Goal: Task Accomplishment & Management: Manage account settings

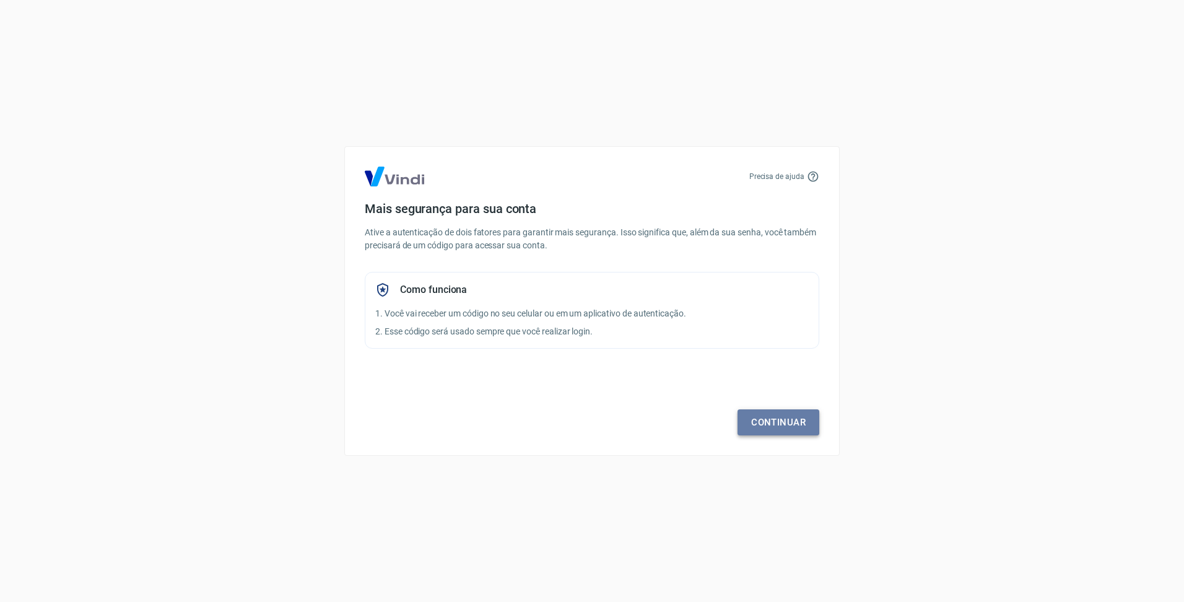
click at [775, 417] on link "Continuar" at bounding box center [779, 422] width 82 height 26
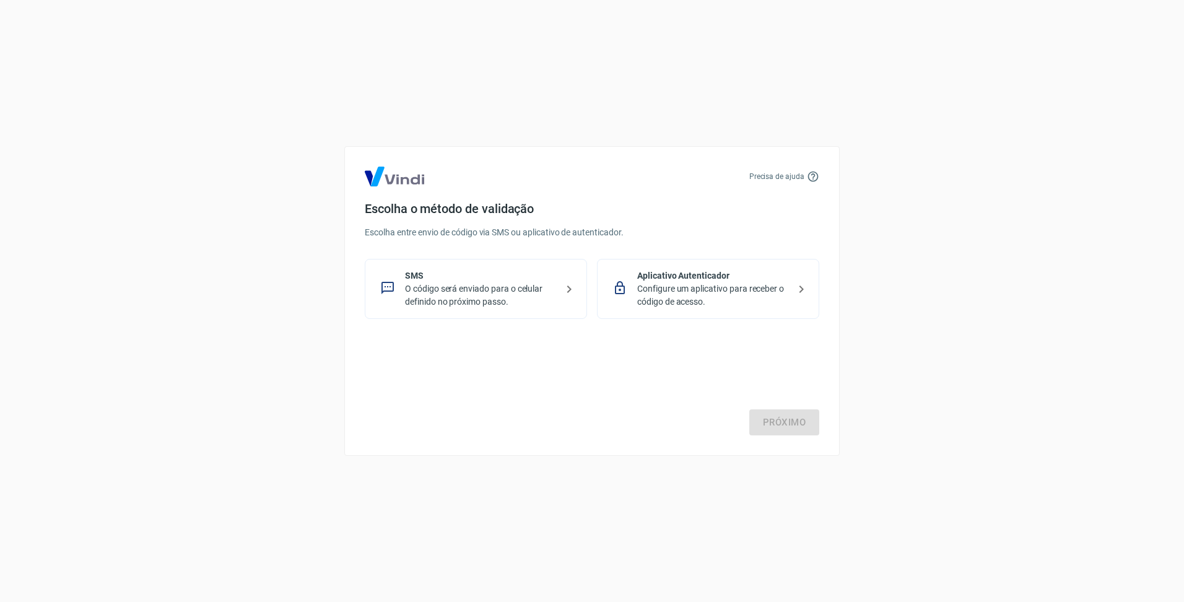
click at [506, 295] on p "O código será enviado para o celular definido no próximo passo." at bounding box center [481, 295] width 152 height 26
click at [787, 421] on link "Próximo" at bounding box center [785, 422] width 70 height 26
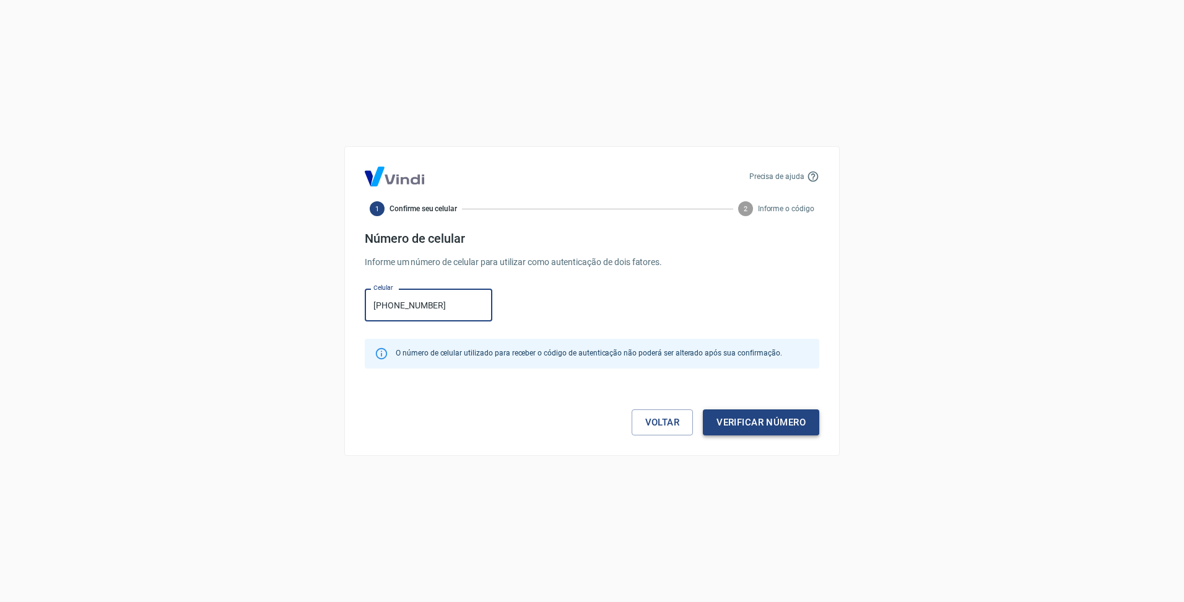
type input "[PHONE_NUMBER]"
click at [787, 422] on button "Verificar número" at bounding box center [761, 422] width 116 height 26
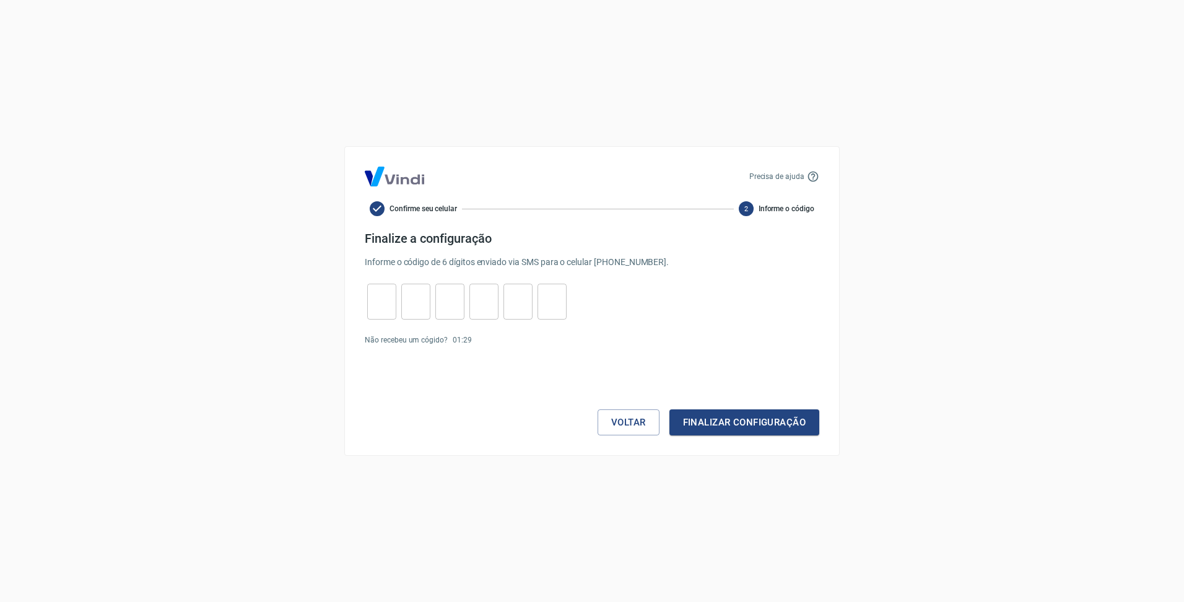
click at [375, 305] on input "tel" at bounding box center [381, 302] width 29 height 27
type input "6"
type input "2"
type input "4"
type input "6"
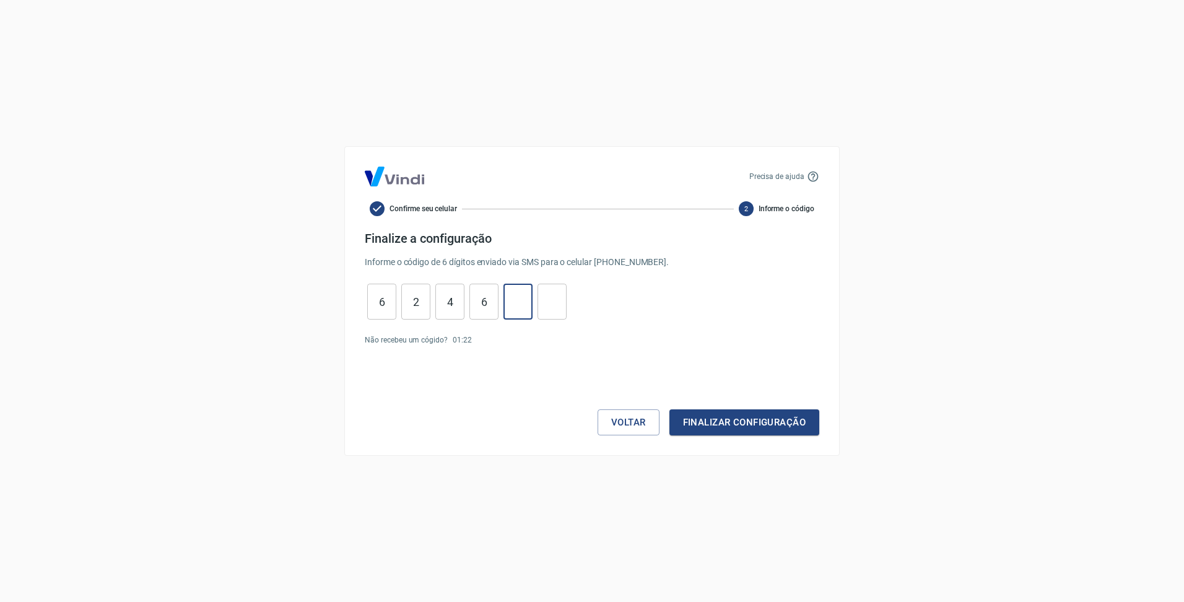
type input "2"
type input "7"
click at [751, 420] on button "Finalizar configuração" at bounding box center [745, 422] width 150 height 26
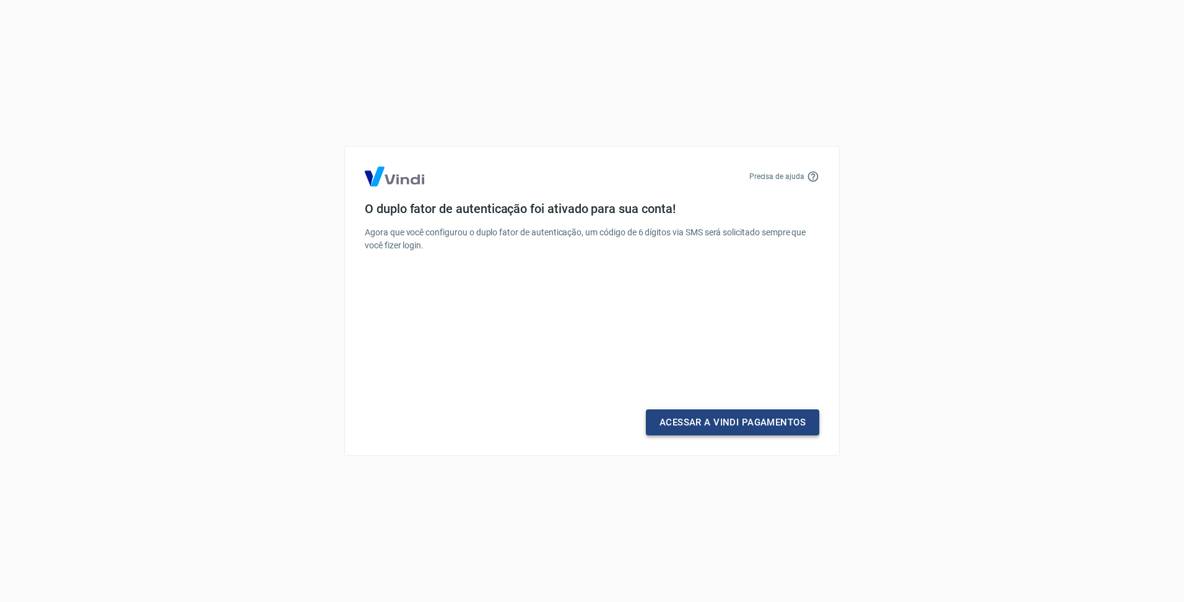
click at [761, 418] on link "Acessar a Vindi Pagamentos" at bounding box center [732, 422] width 173 height 26
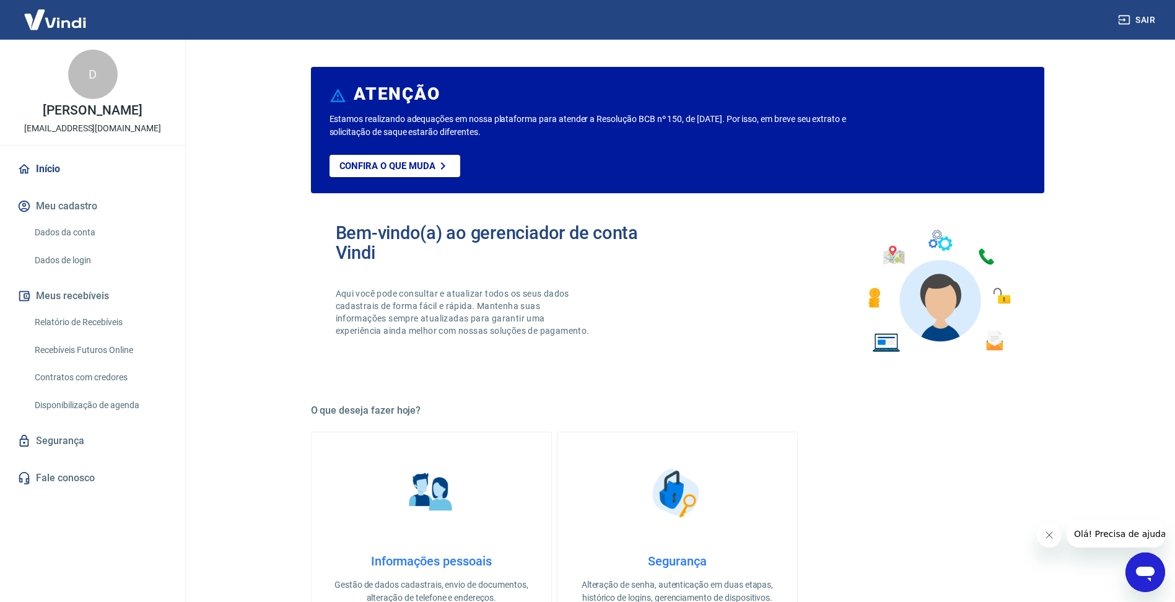
click at [81, 229] on link "Dados da conta" at bounding box center [100, 232] width 141 height 25
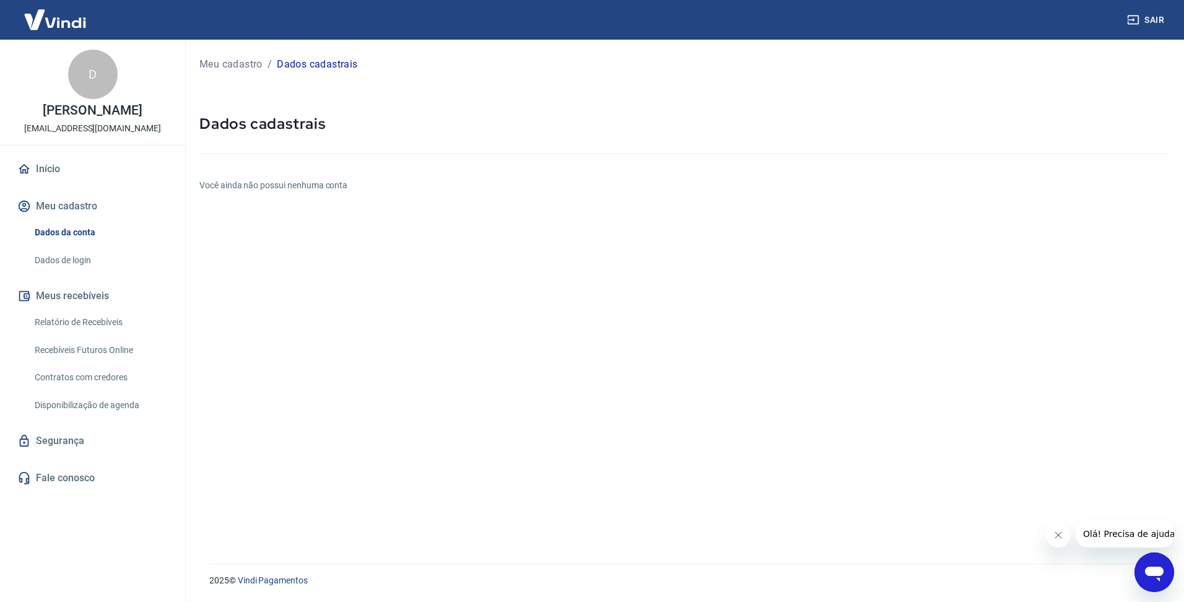
click at [74, 255] on link "Dados de login" at bounding box center [100, 260] width 141 height 25
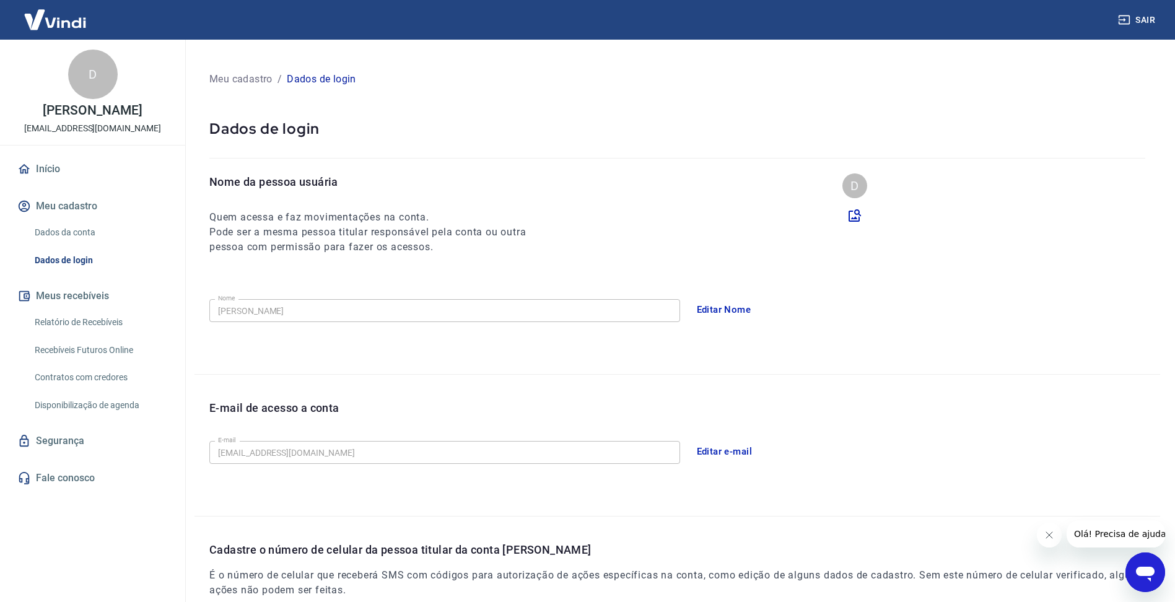
click at [71, 322] on link "Relatório de Recebíveis" at bounding box center [100, 322] width 141 height 25
